Goal: Information Seeking & Learning: Learn about a topic

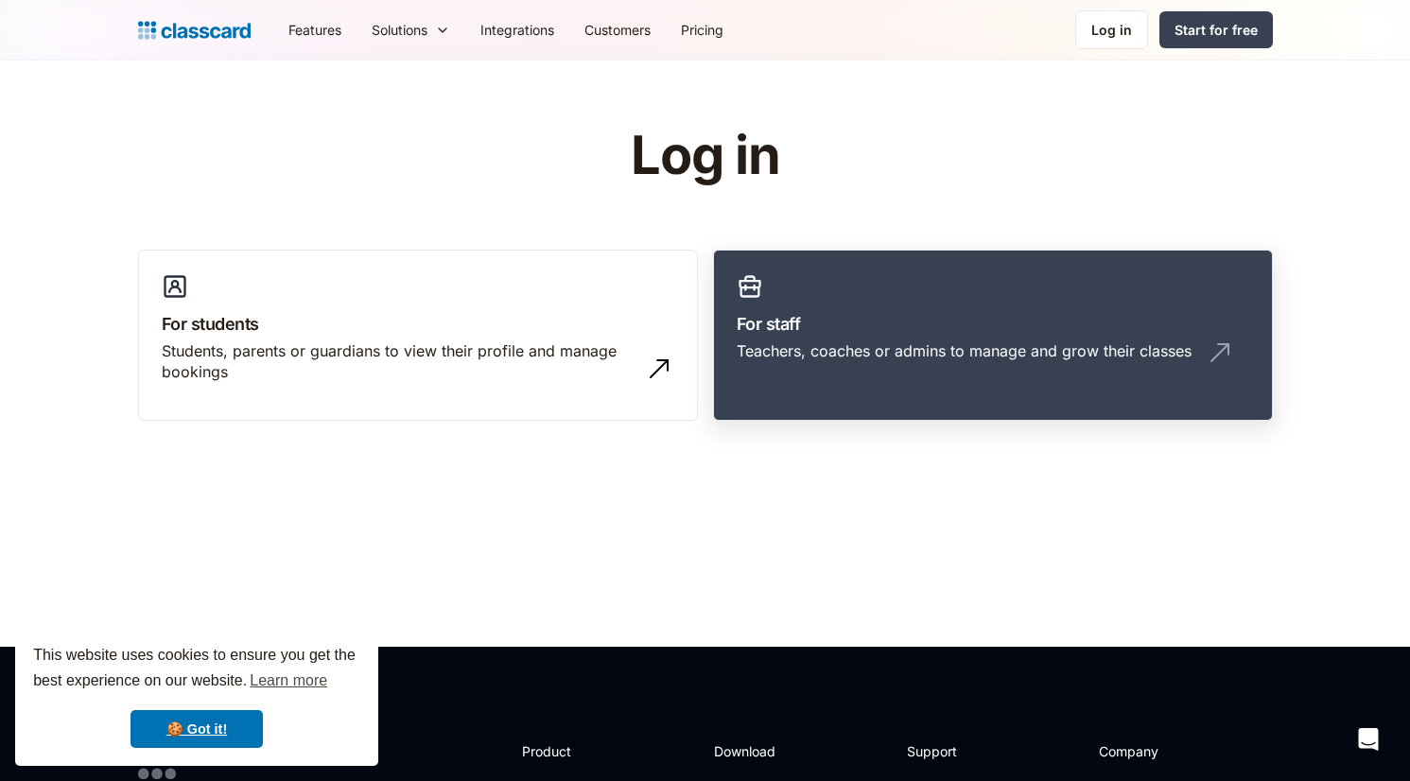
click at [848, 331] on h3 "For staff" at bounding box center [992, 324] width 512 height 26
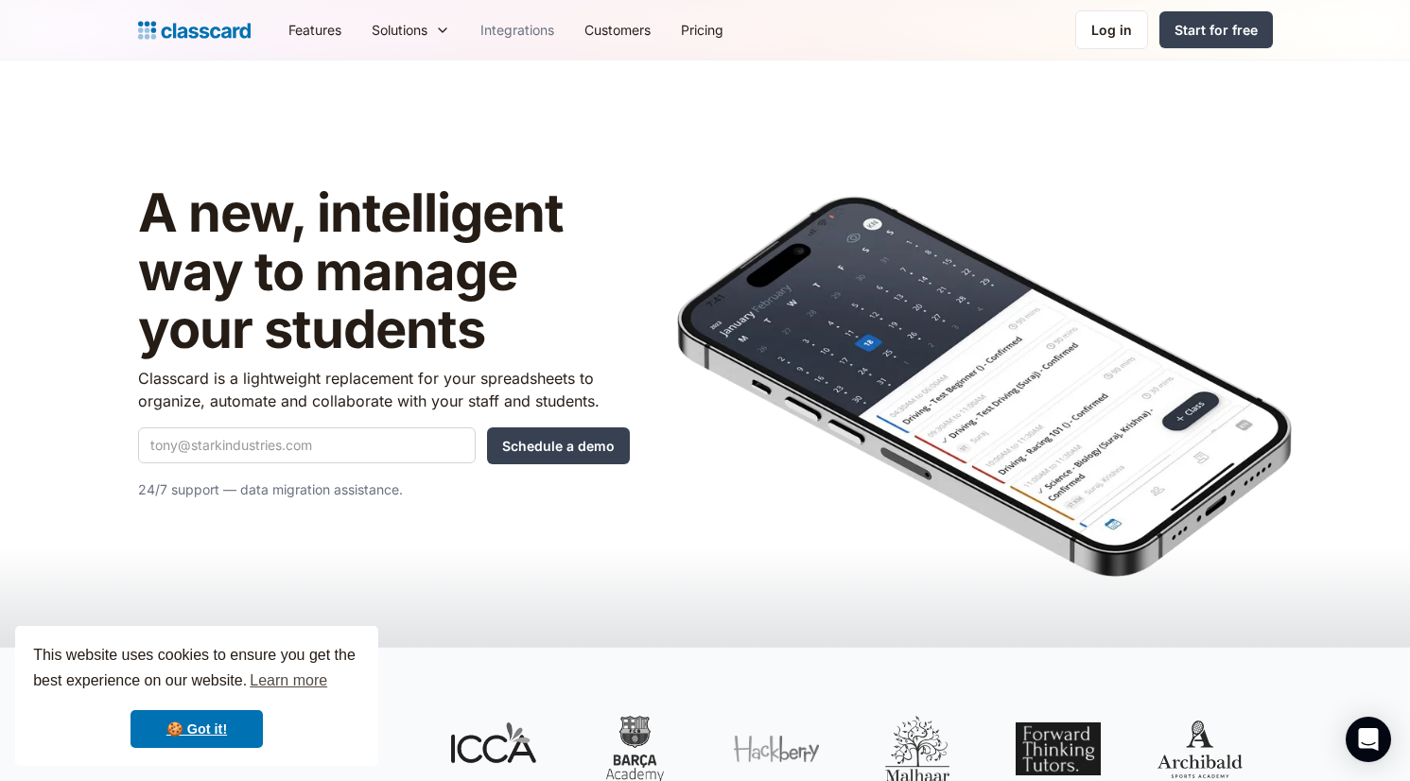
click at [519, 17] on link "Integrations" at bounding box center [517, 30] width 104 height 43
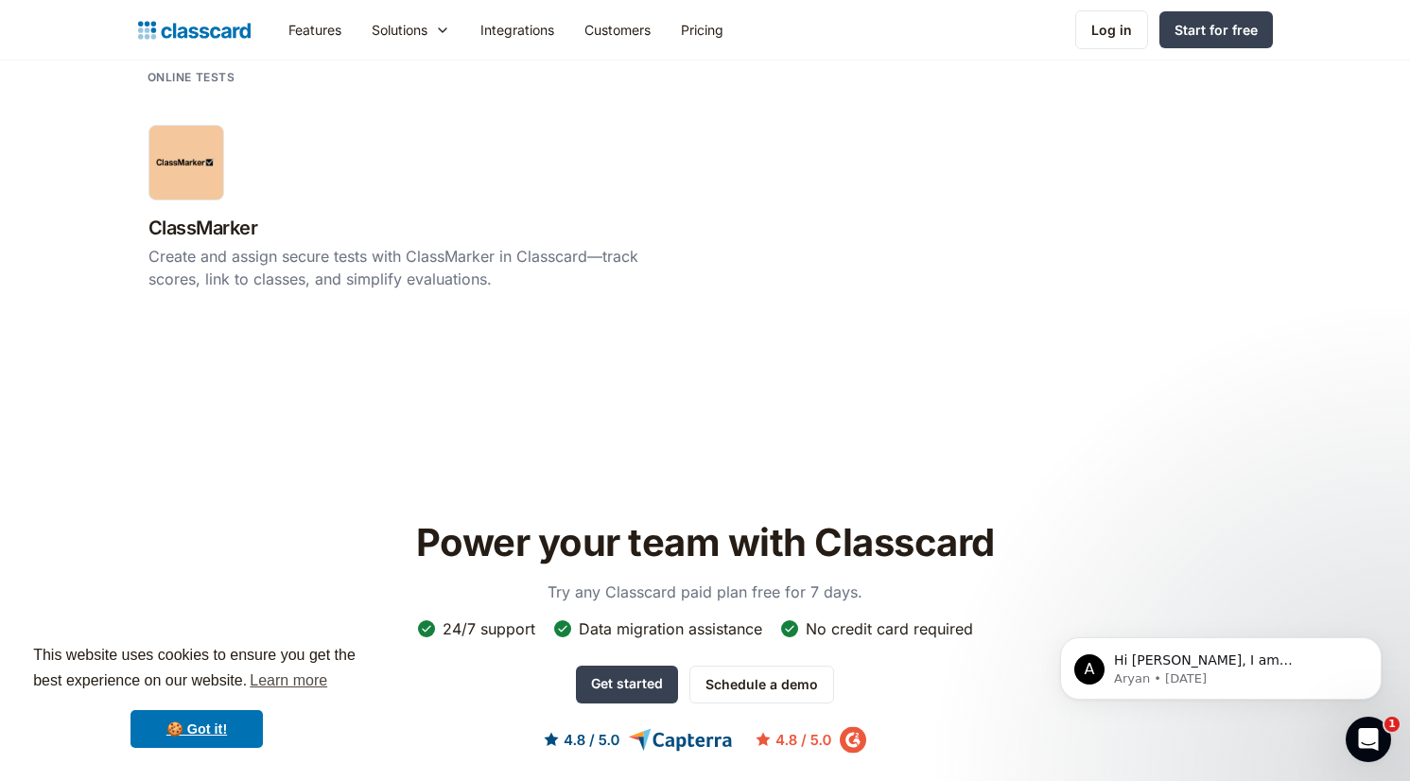
scroll to position [3620, 0]
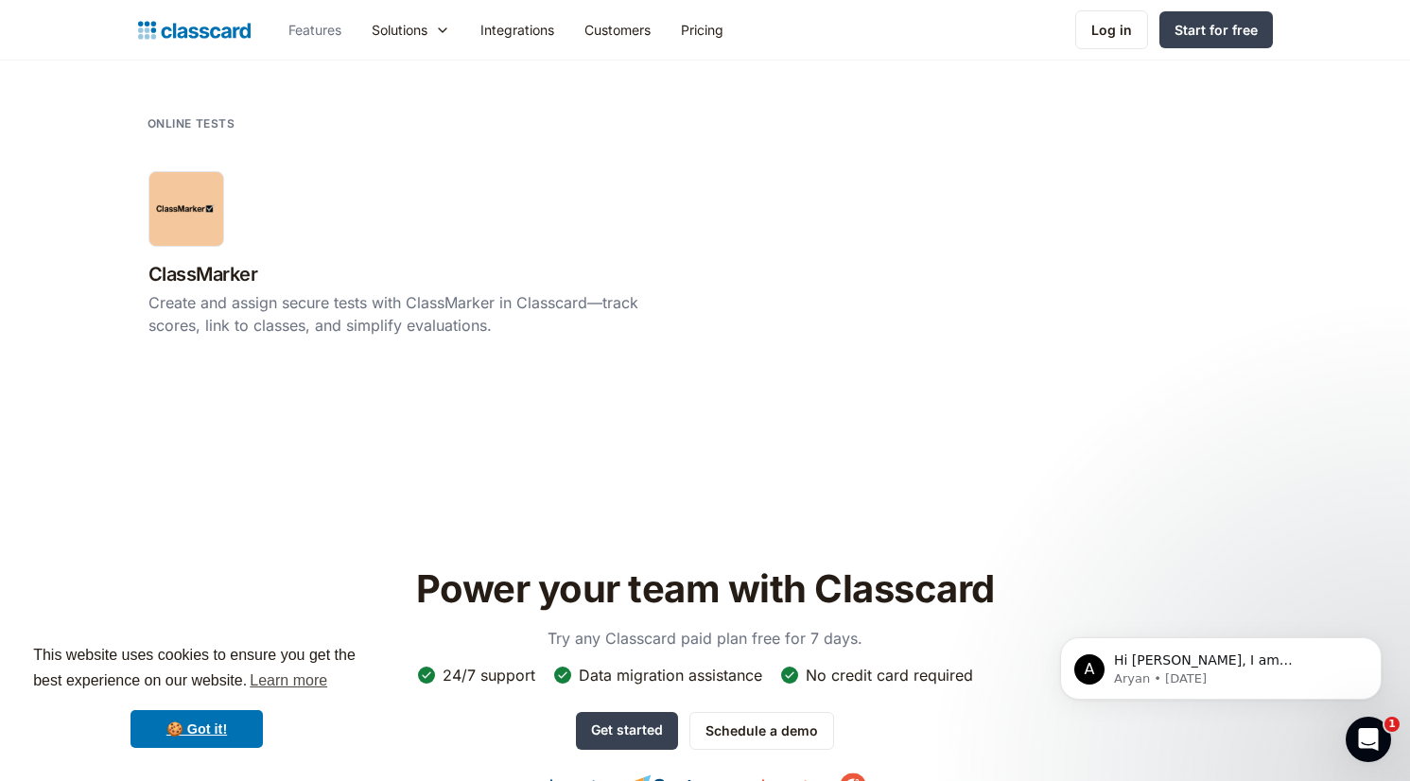
click at [333, 28] on link "Features" at bounding box center [314, 30] width 83 height 43
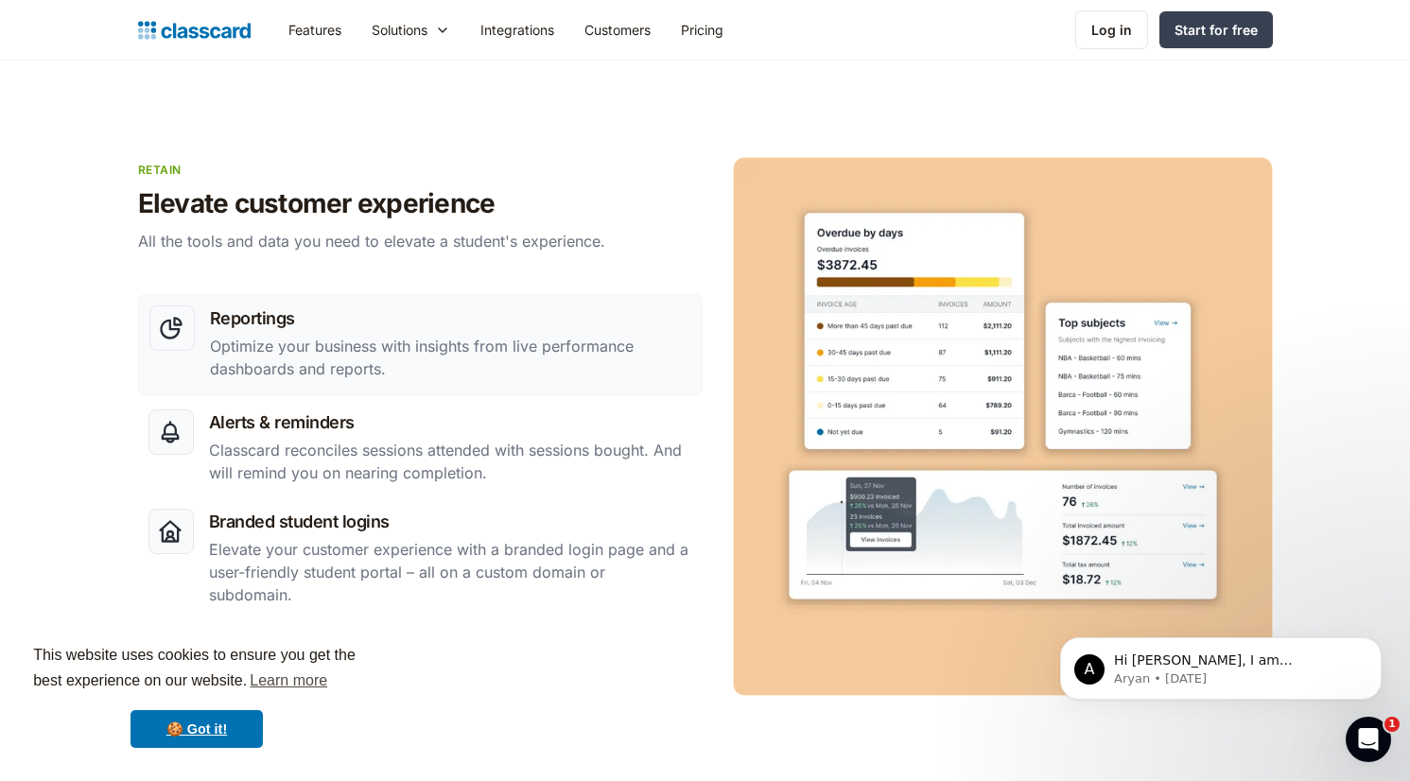
scroll to position [2985, 0]
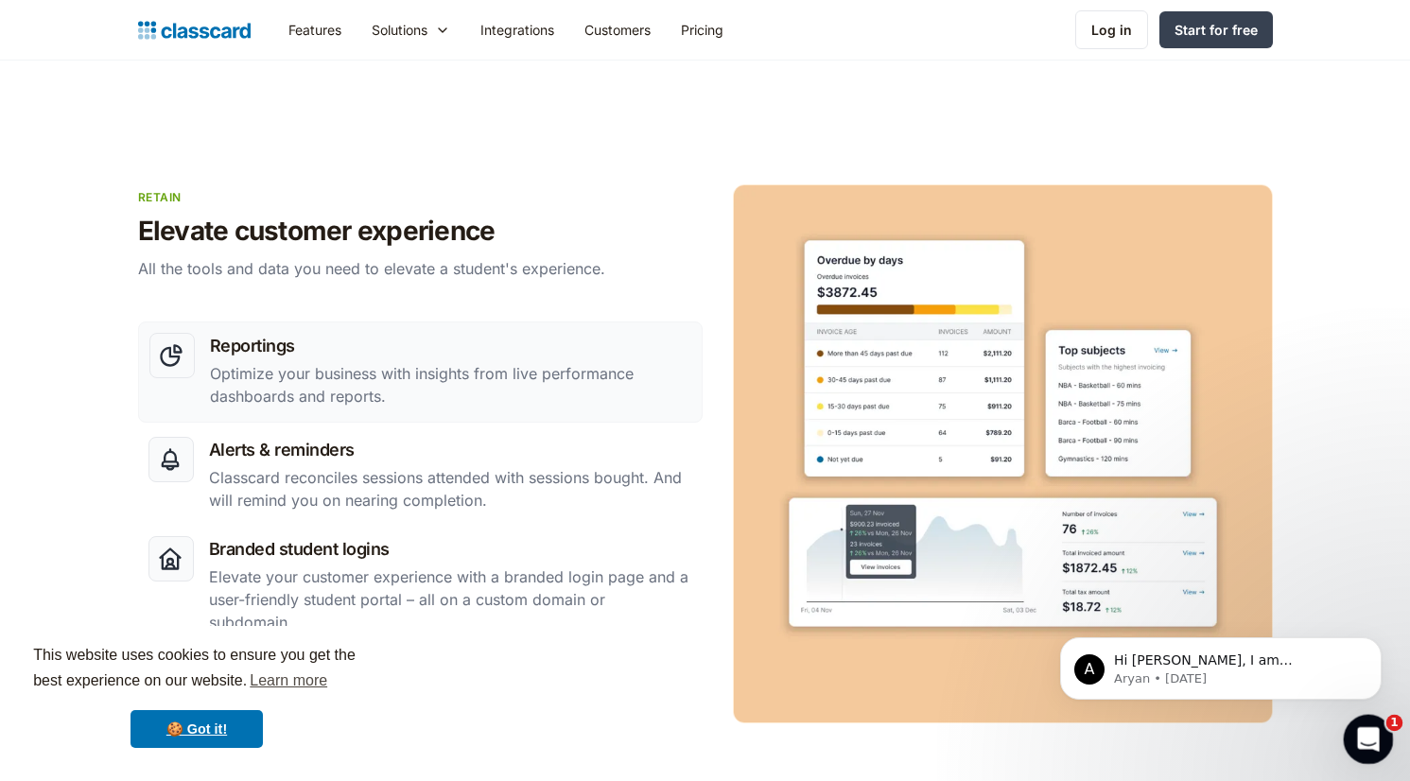
click at [1357, 726] on icon "Open Intercom Messenger" at bounding box center [1365, 736] width 31 height 31
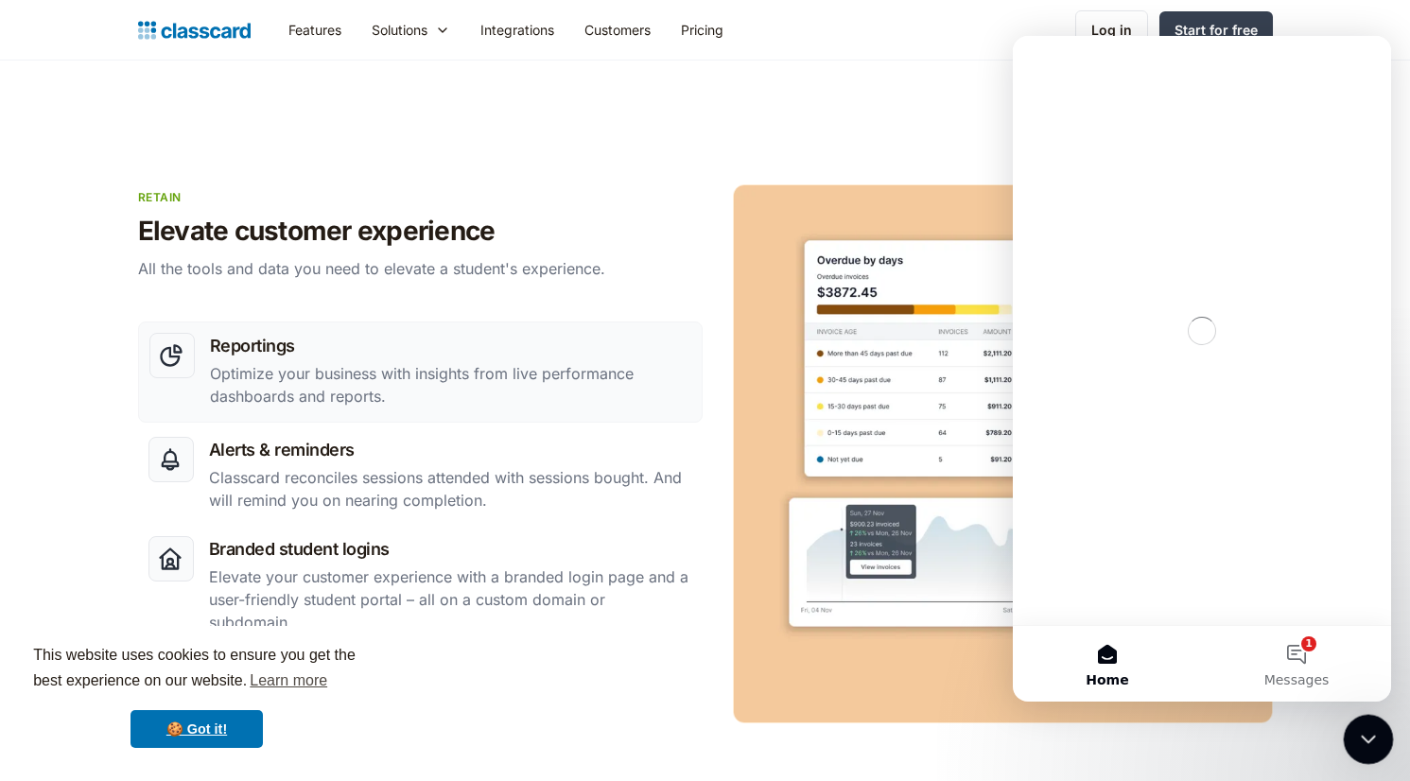
scroll to position [0, 0]
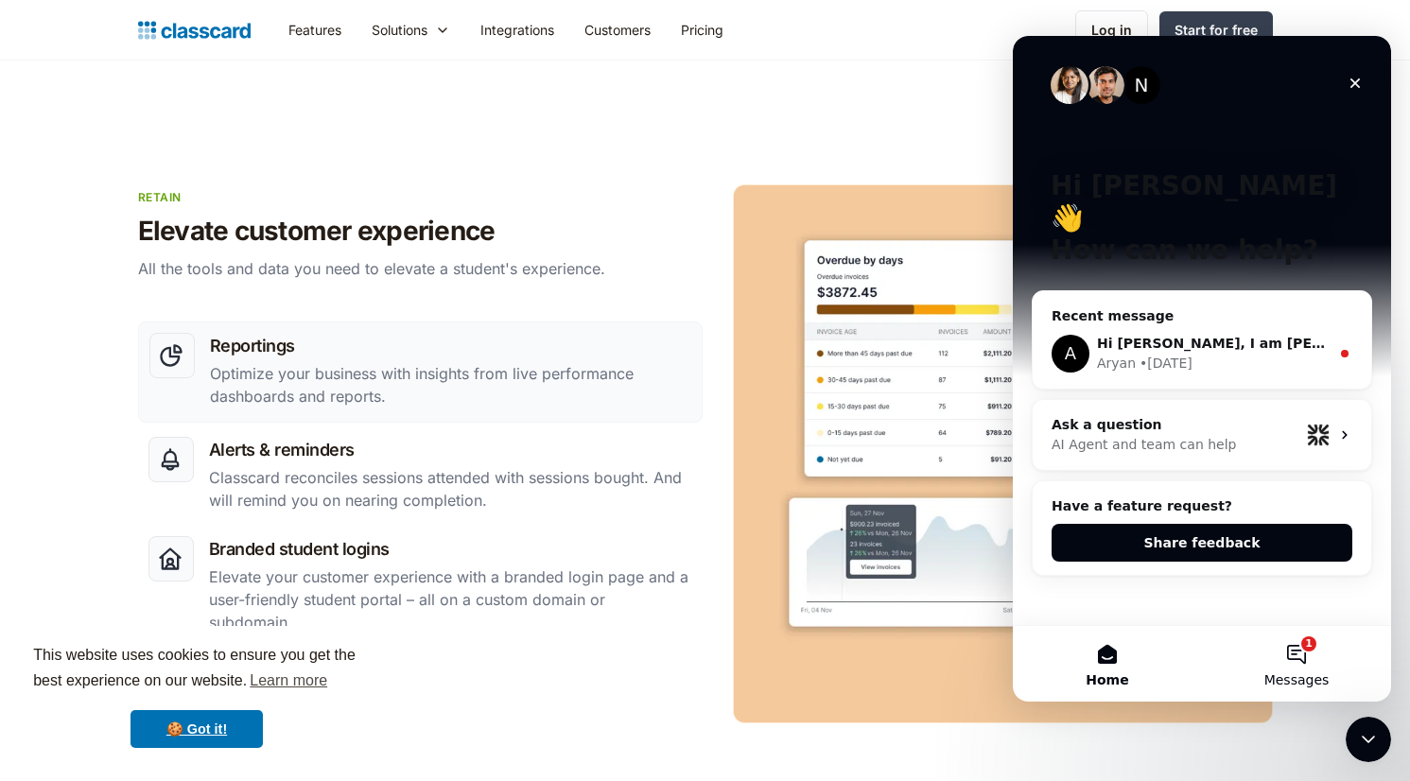
click at [1285, 649] on button "1 Messages" at bounding box center [1296, 664] width 189 height 76
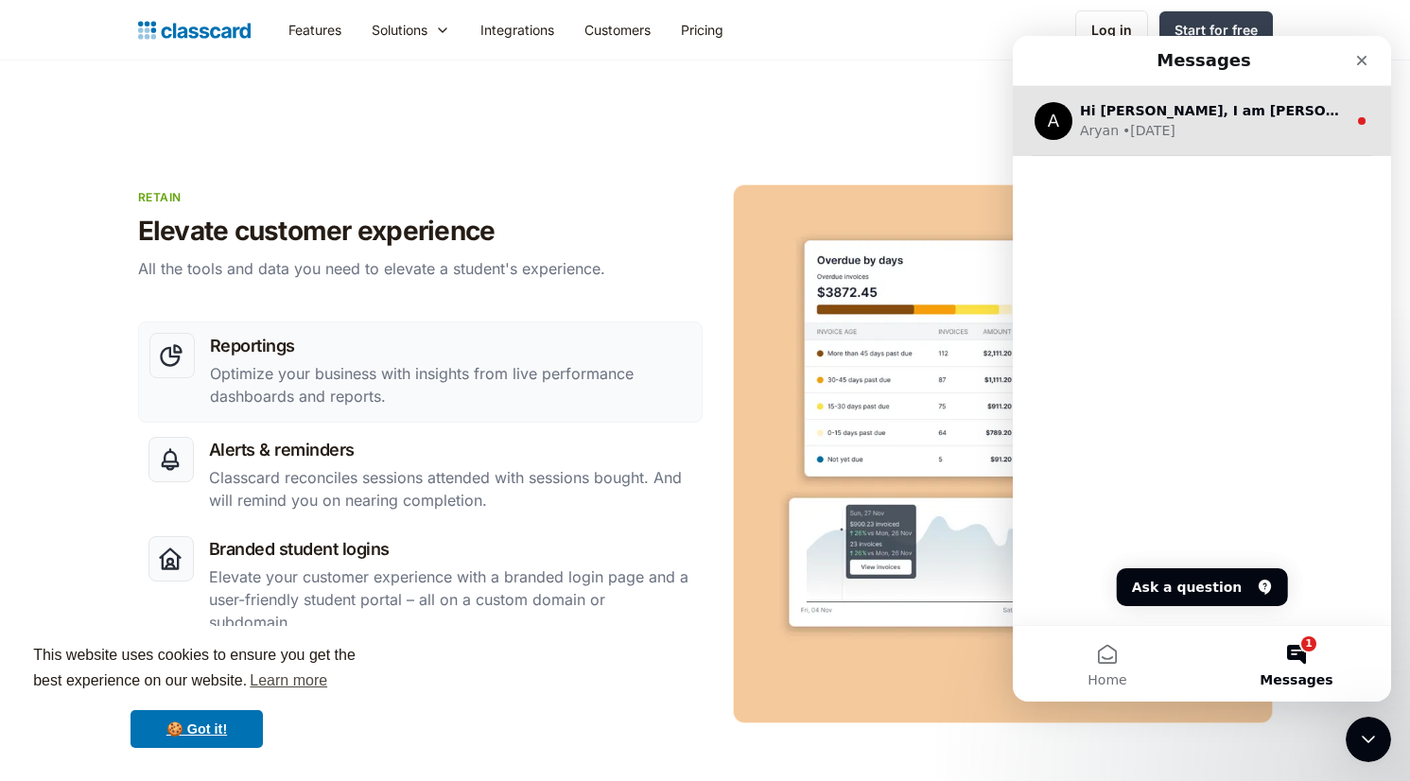
click at [1231, 146] on div "A Hi Holly, I am Aryan from the Classcard team. I’d really like to make sure th…" at bounding box center [1202, 121] width 378 height 70
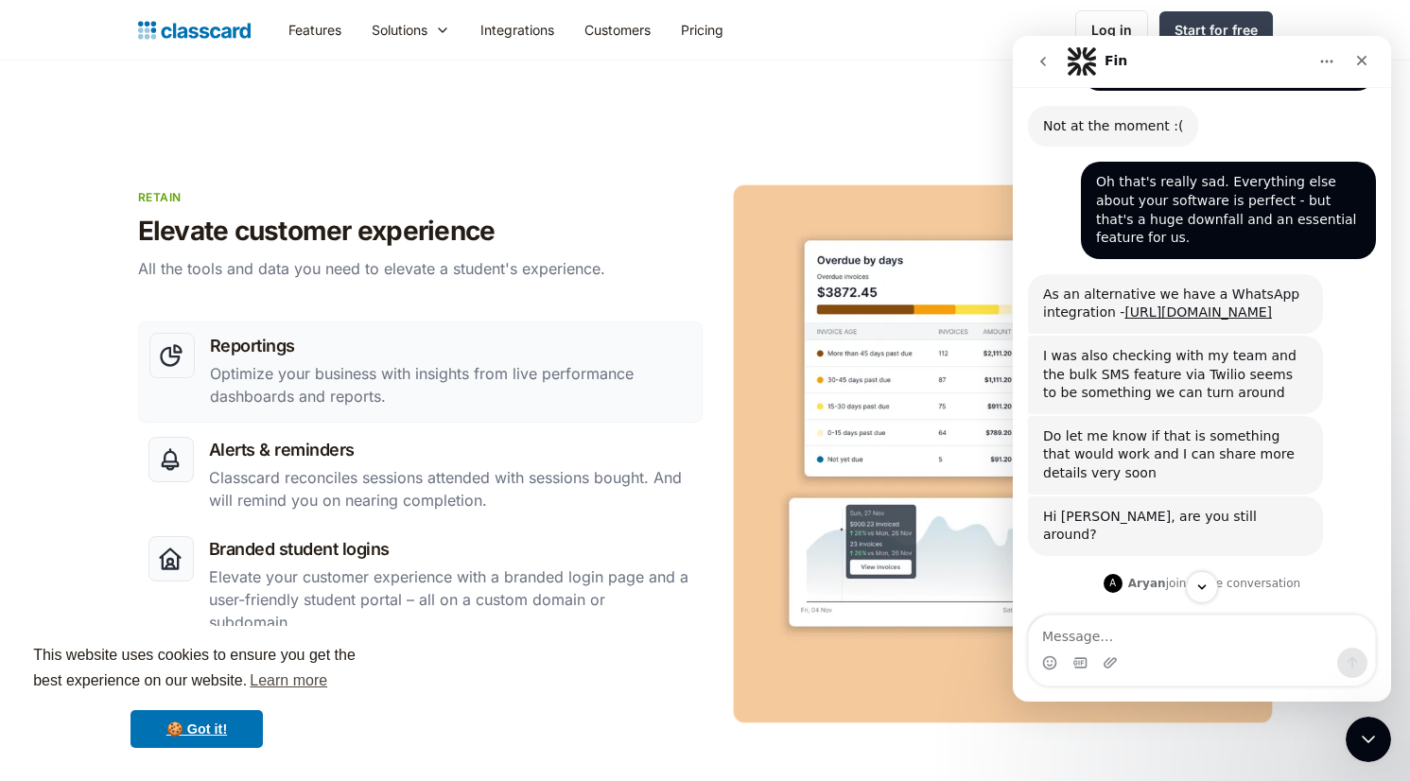
scroll to position [2464, 0]
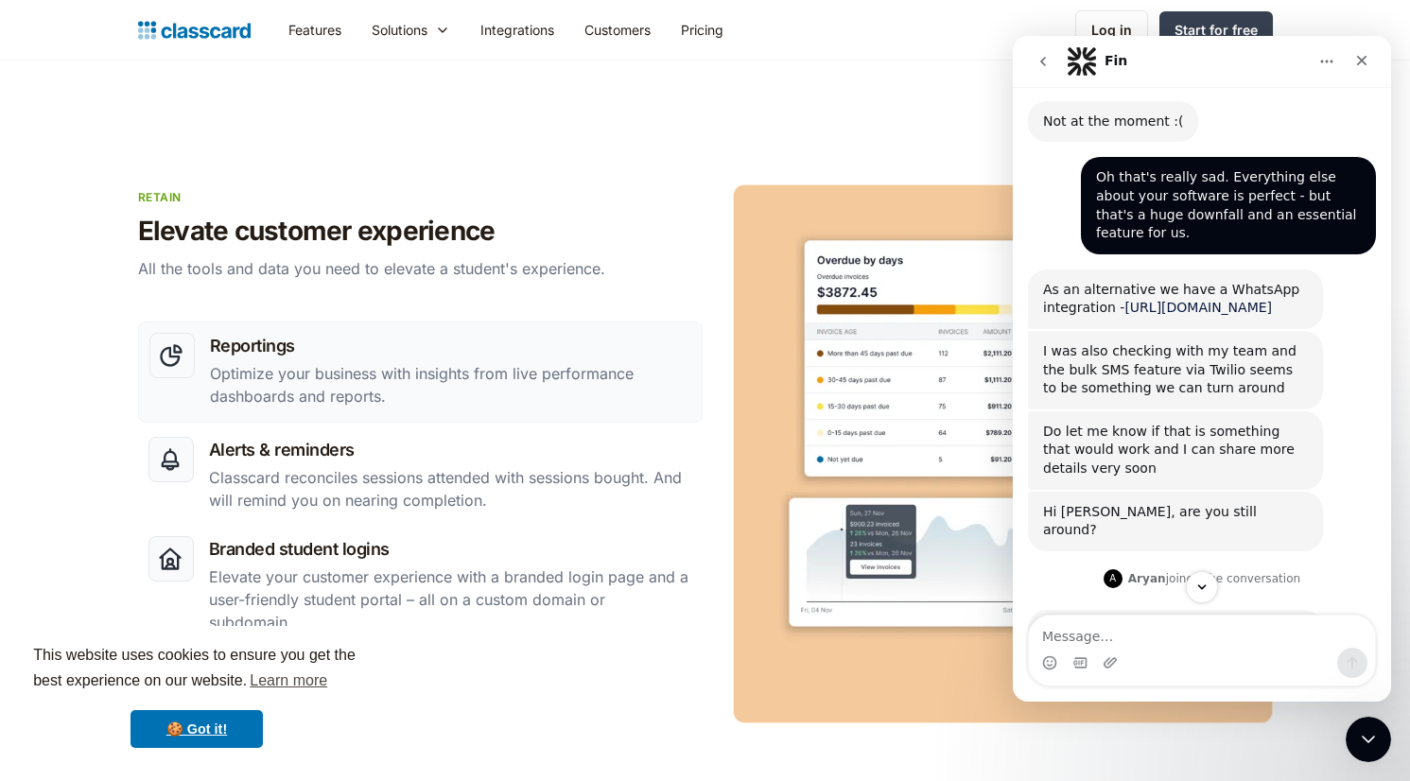
click at [1151, 300] on link "https://help.classcardapp.com/en/article/whatsapp-integration-5zsg0f/" at bounding box center [1197, 307] width 147 height 15
